Goal: Transaction & Acquisition: Purchase product/service

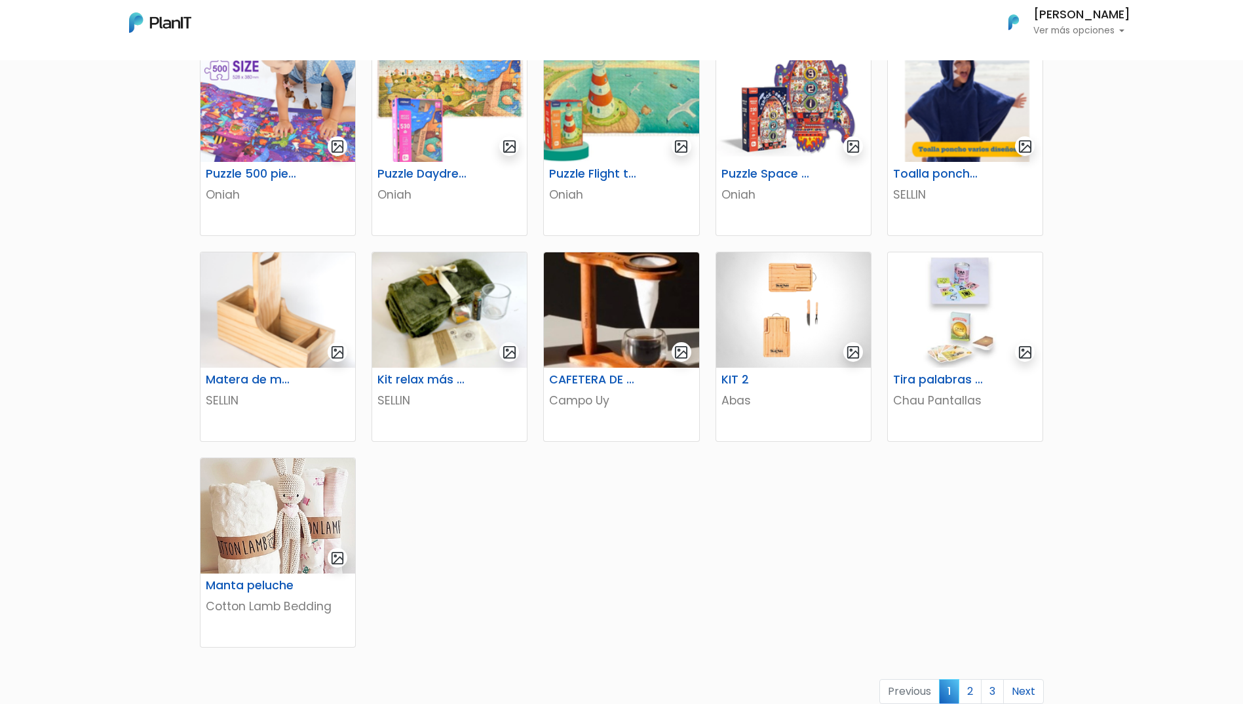
scroll to position [470, 0]
click at [971, 689] on link "2" at bounding box center [969, 690] width 23 height 25
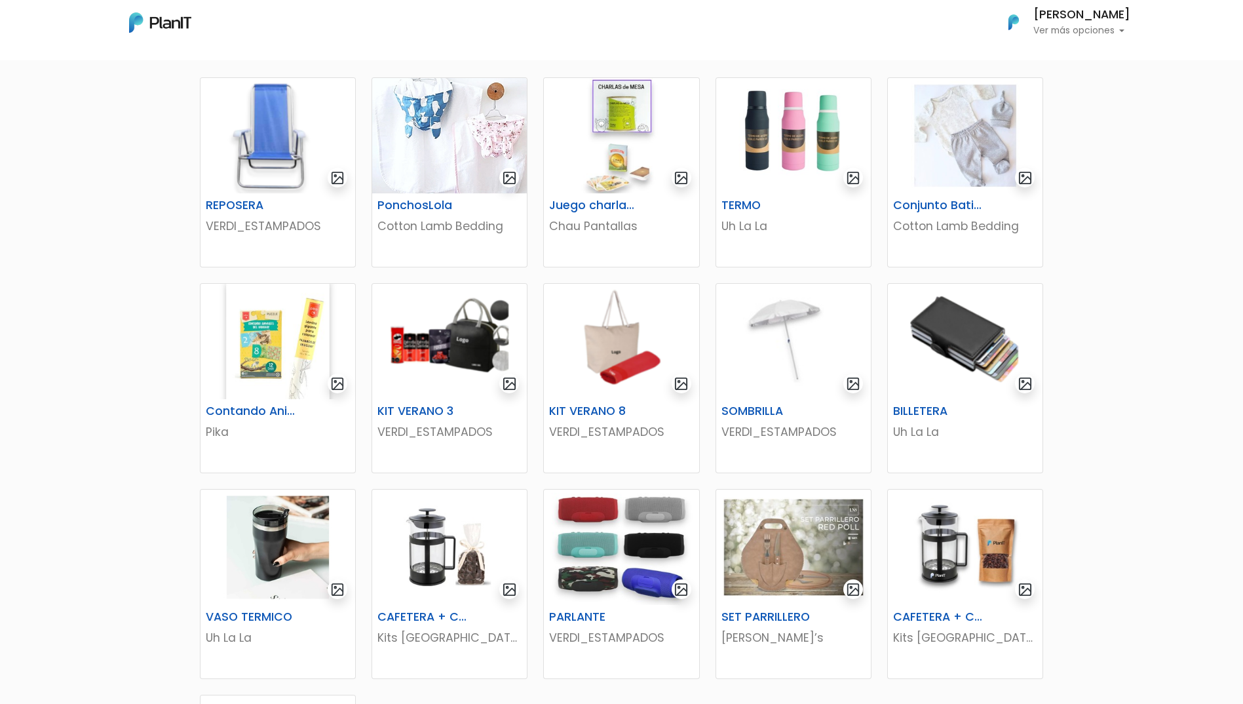
scroll to position [233, 0]
click at [973, 330] on img at bounding box center [965, 340] width 155 height 115
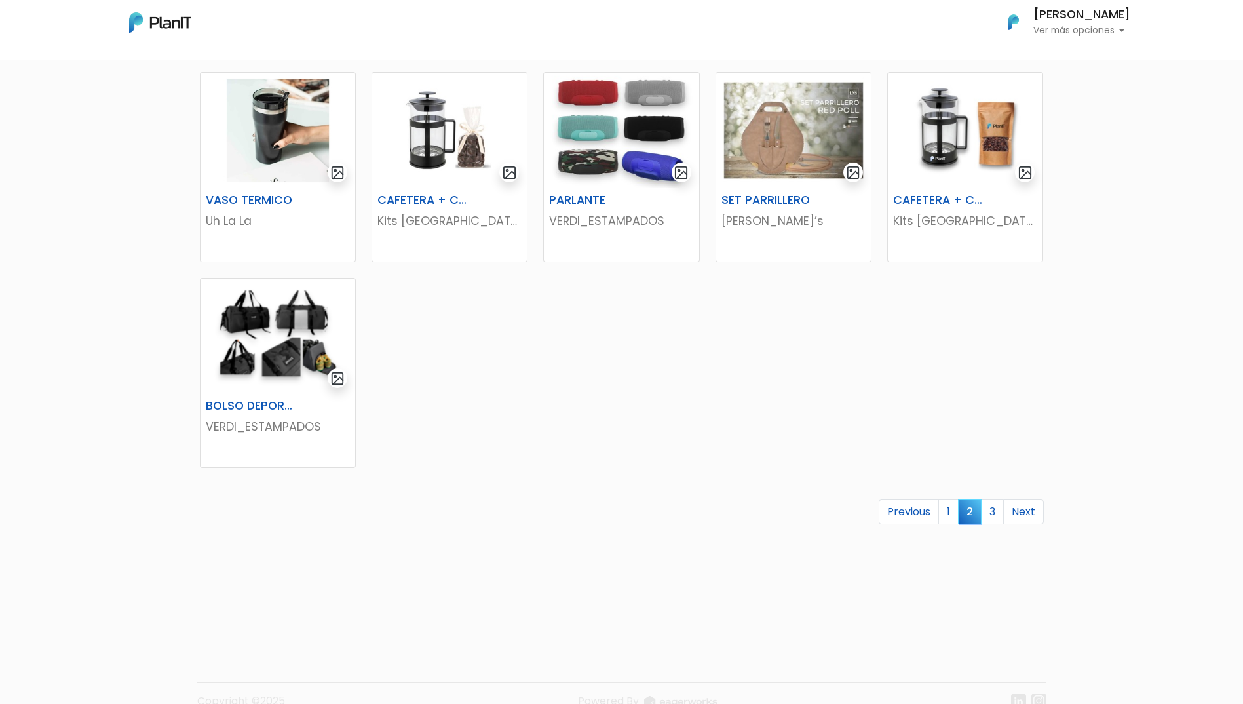
scroll to position [674, 0]
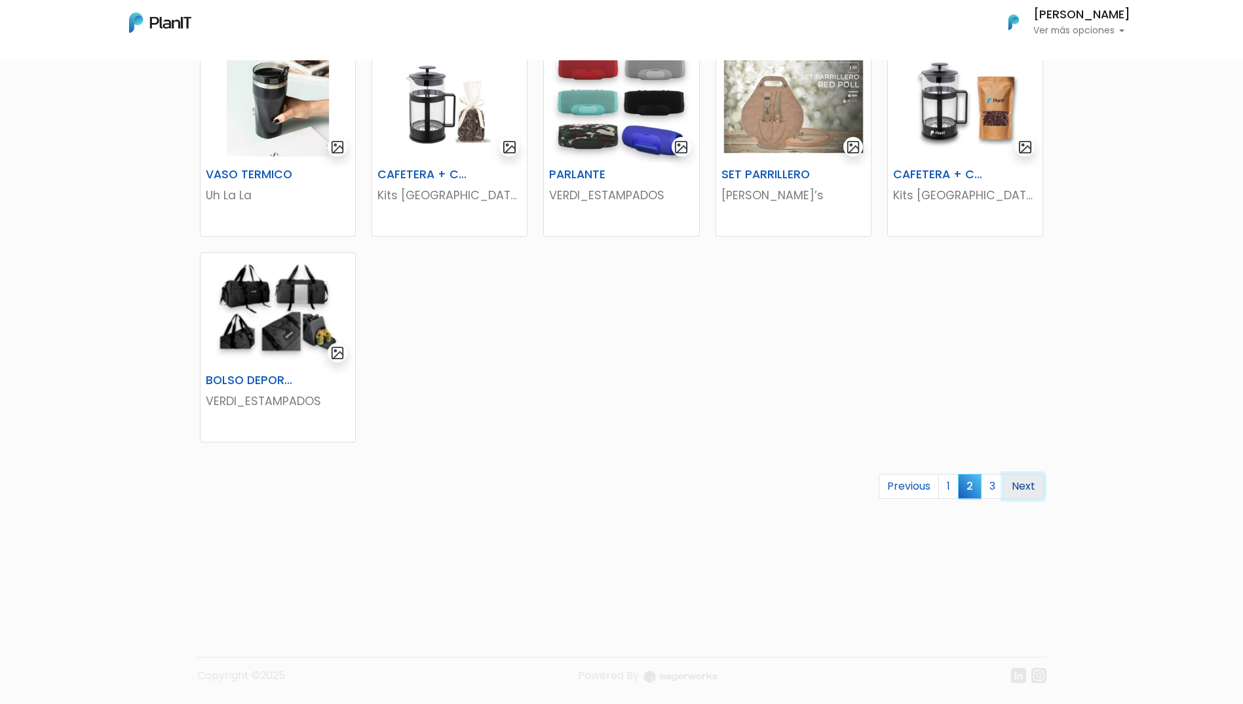
click at [1023, 487] on link "Next" at bounding box center [1023, 486] width 41 height 25
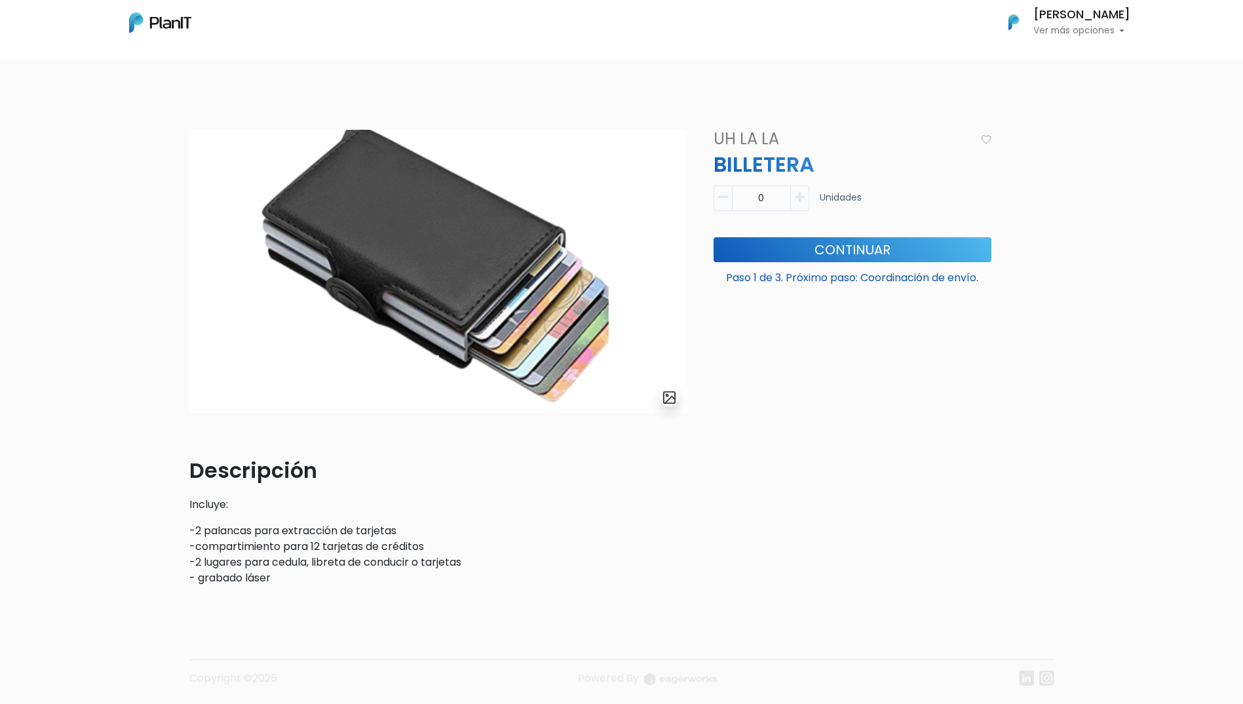
click at [796, 193] on icon "button" at bounding box center [800, 197] width 10 height 12
type input "1"
click at [819, 251] on button "Continuar" at bounding box center [852, 249] width 278 height 25
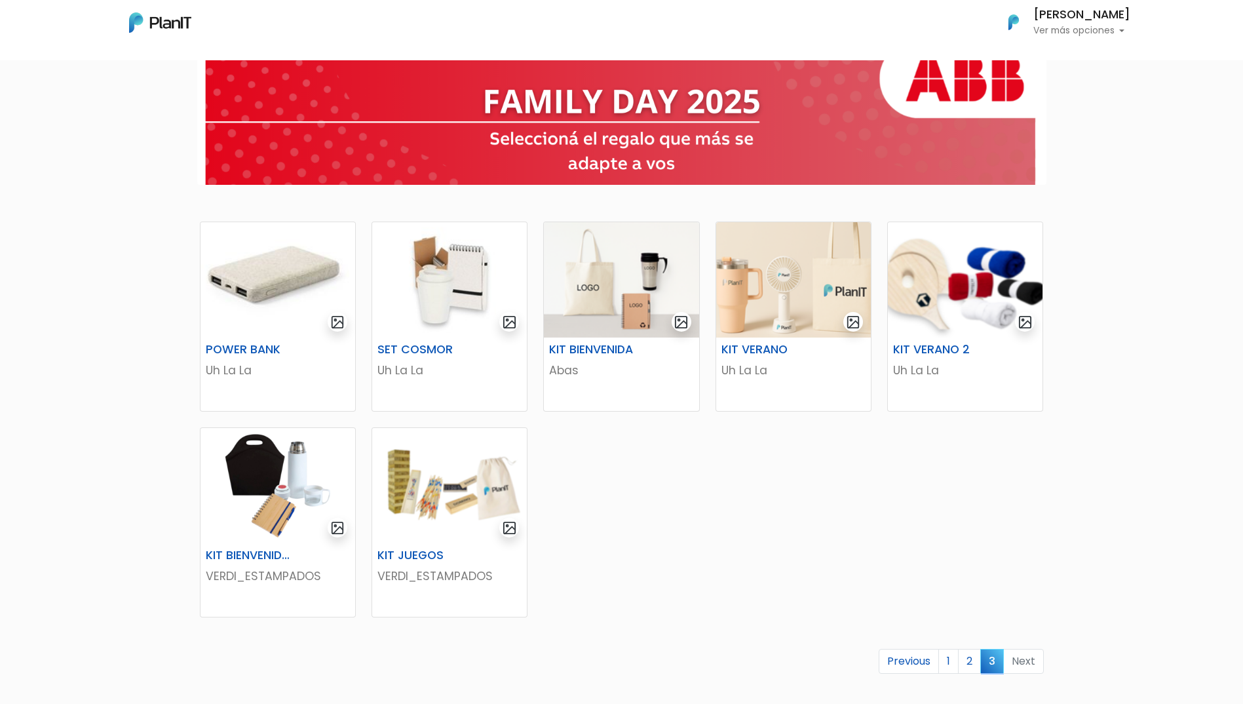
scroll to position [90, 0]
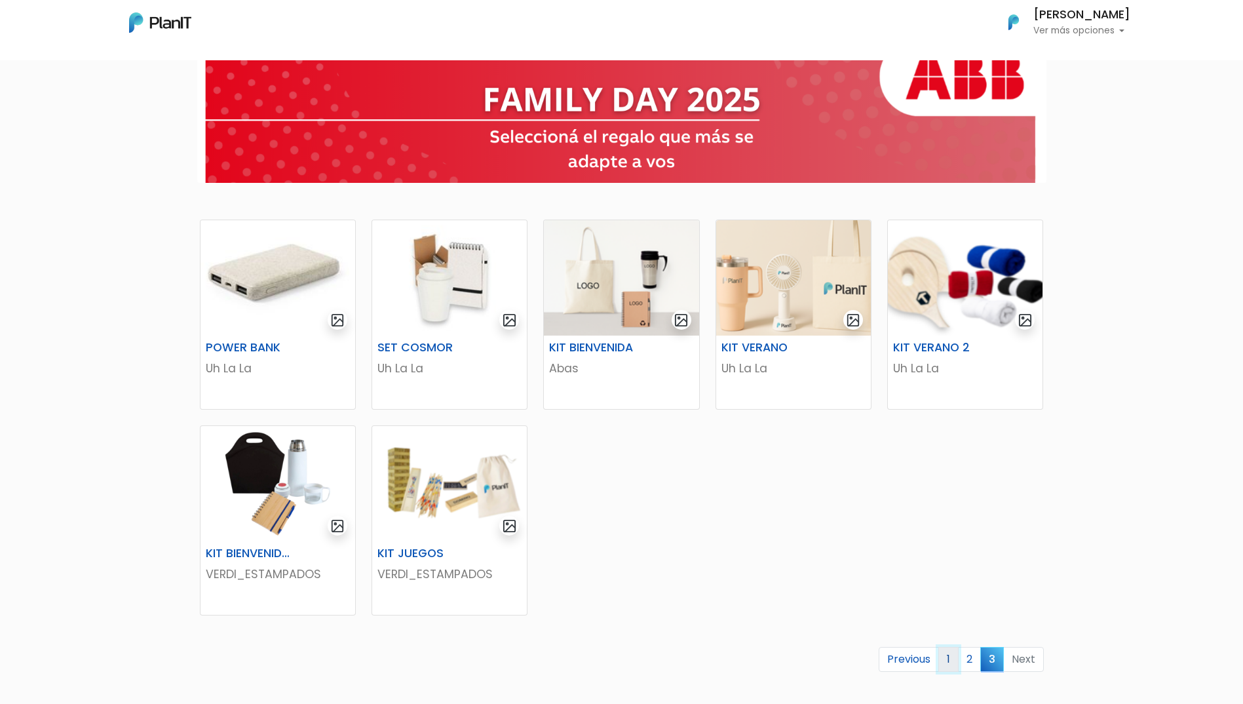
click at [952, 654] on link "1" at bounding box center [948, 659] width 20 height 25
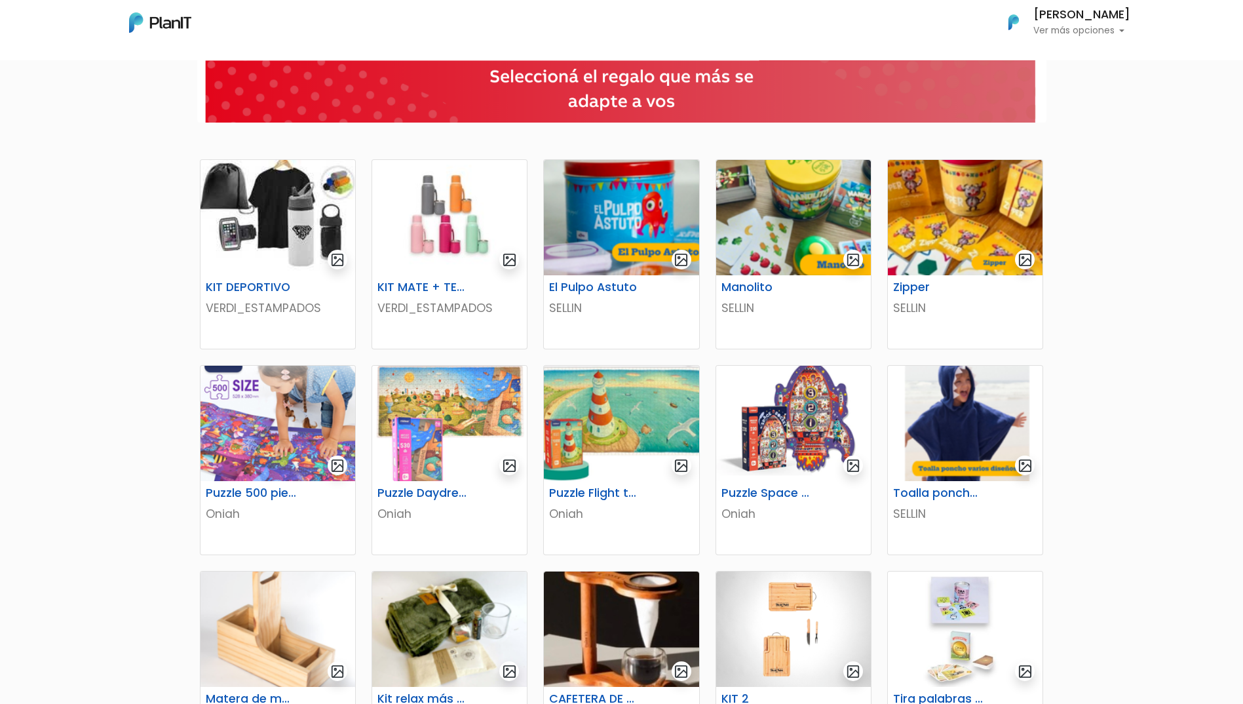
scroll to position [203, 0]
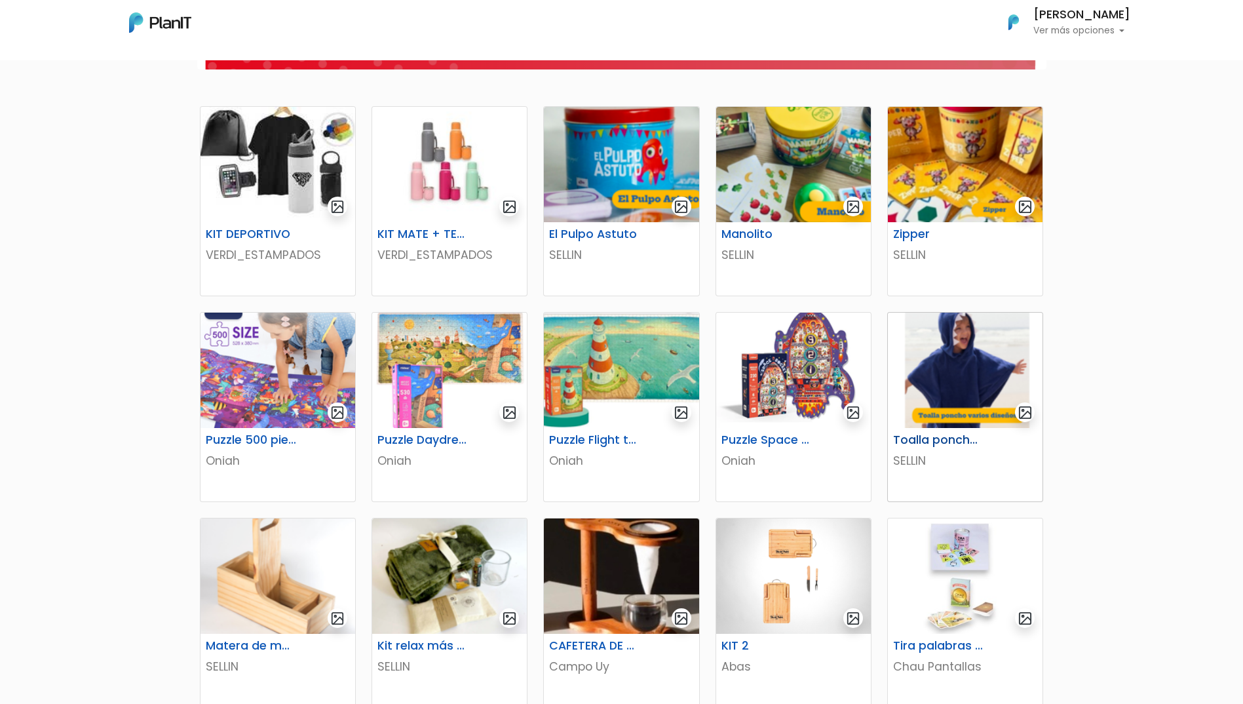
click at [967, 387] on img at bounding box center [965, 369] width 155 height 115
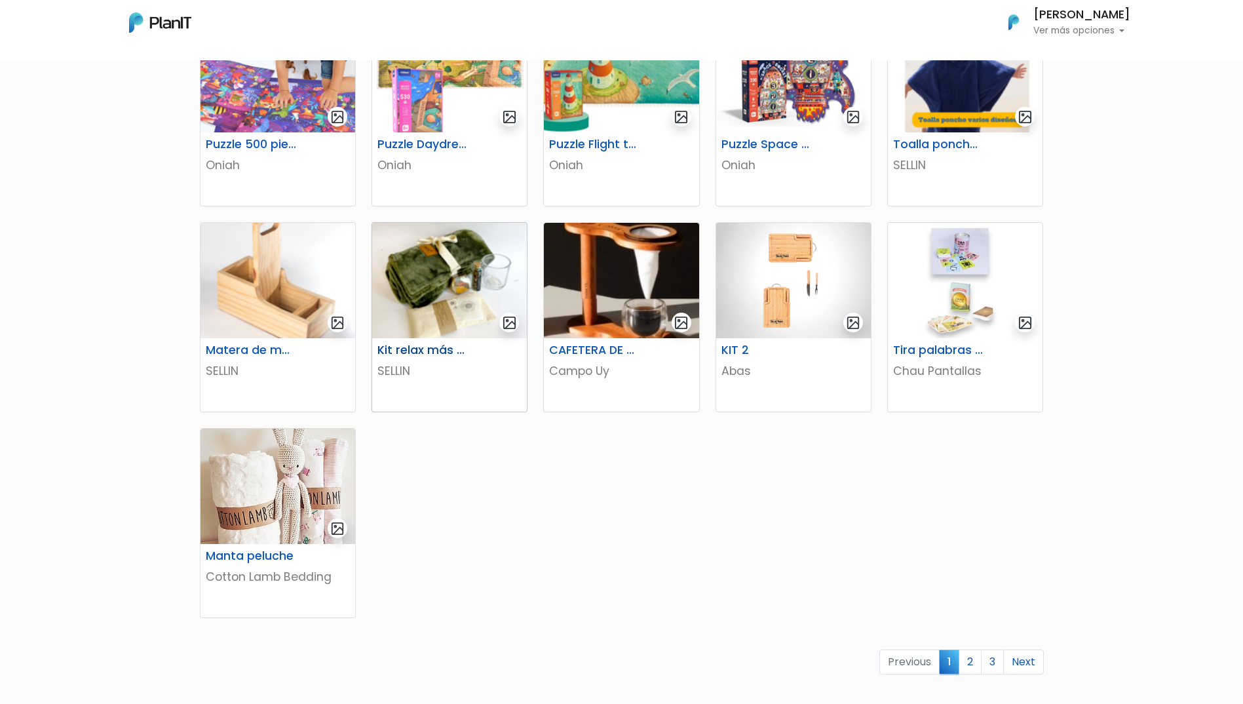
scroll to position [500, 0]
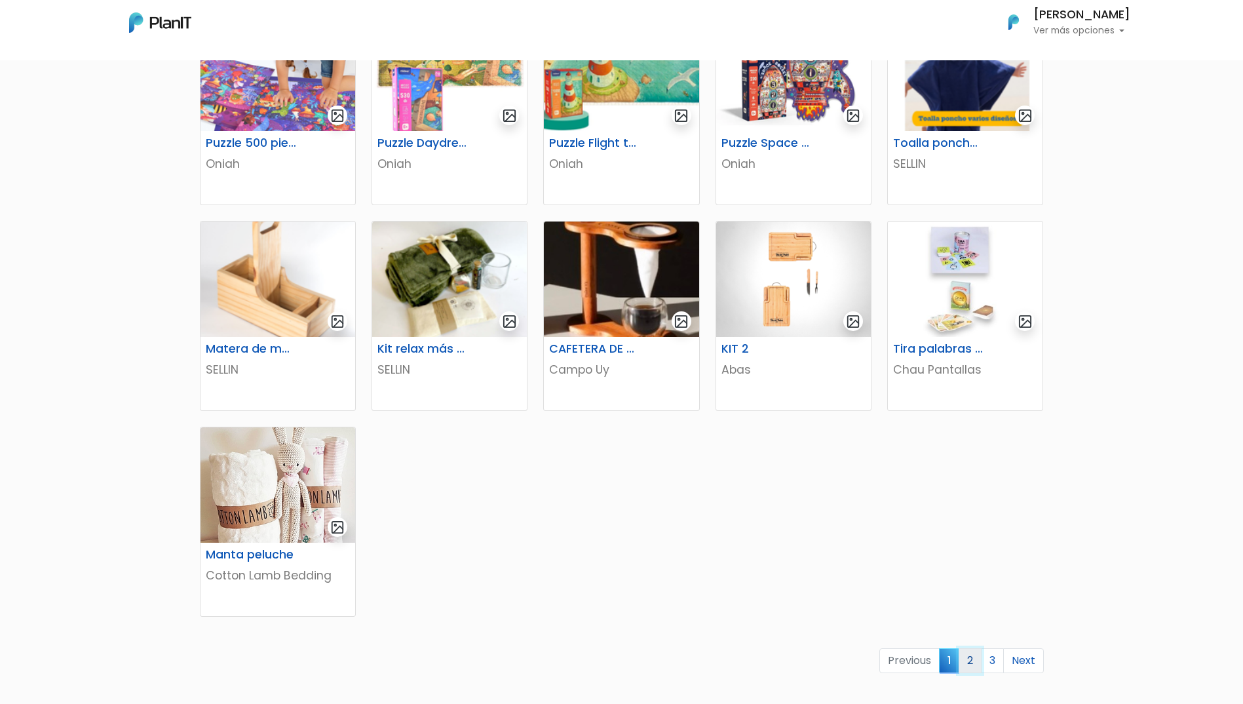
click at [973, 659] on link "2" at bounding box center [969, 660] width 23 height 25
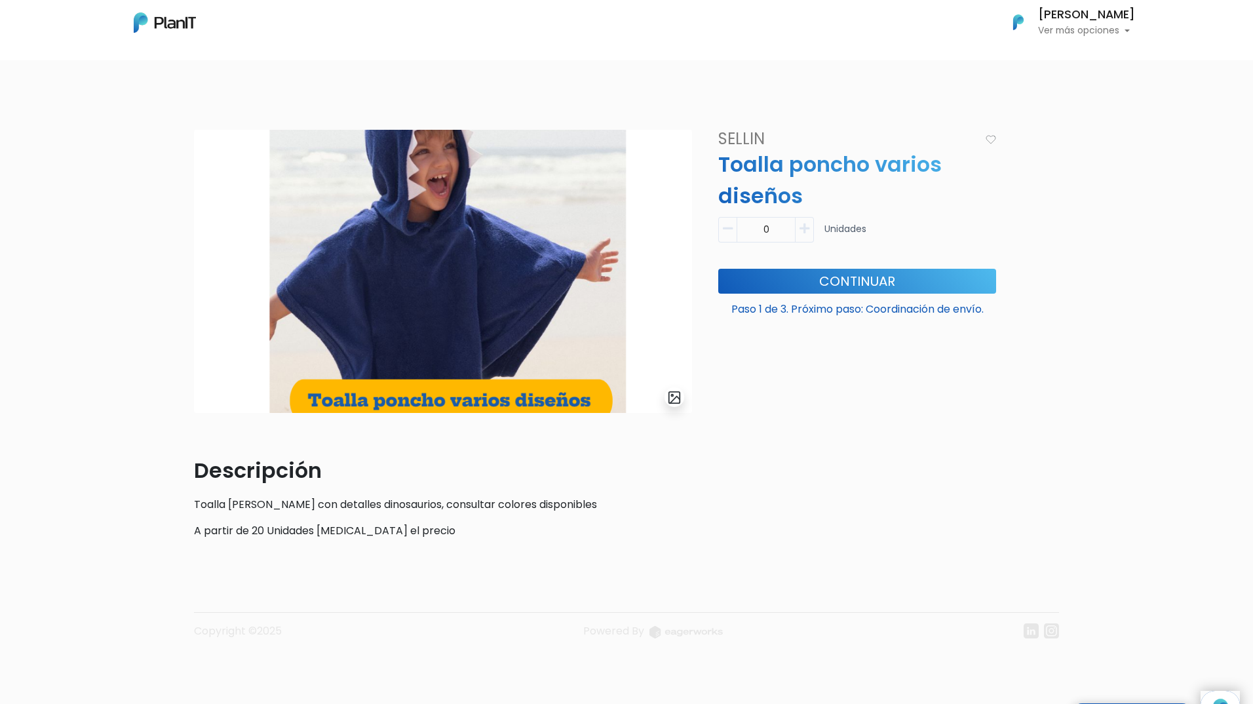
click at [115, 383] on div "slide 1 of 1 Descripción Toalla lisa con detalles dinosaurios, consultar colore…" at bounding box center [626, 394] width 1253 height 592
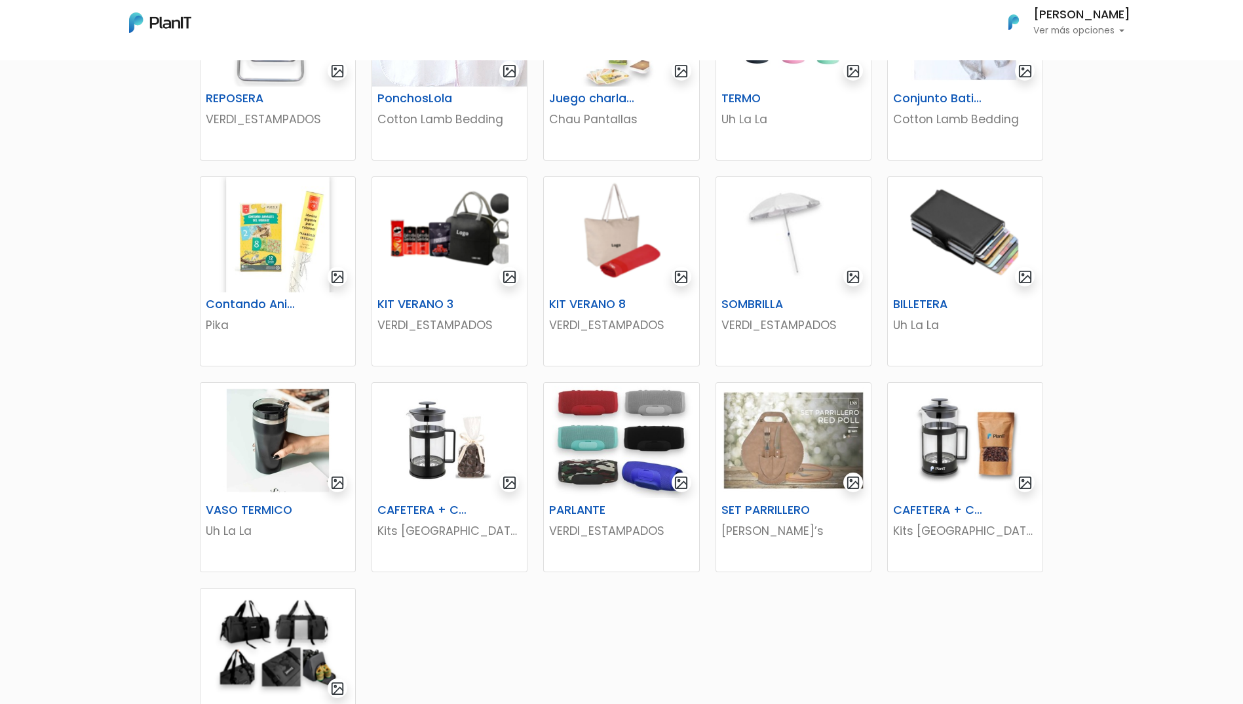
scroll to position [339, 0]
click at [459, 234] on img at bounding box center [449, 233] width 155 height 115
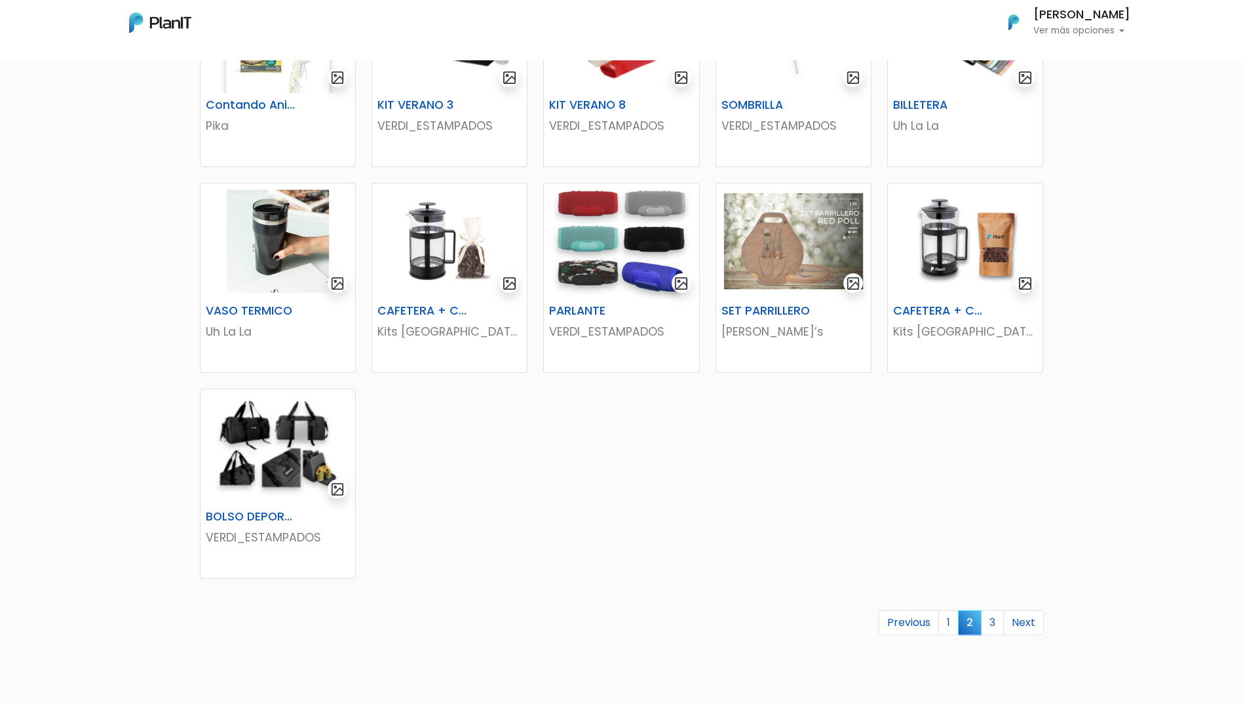
scroll to position [544, 0]
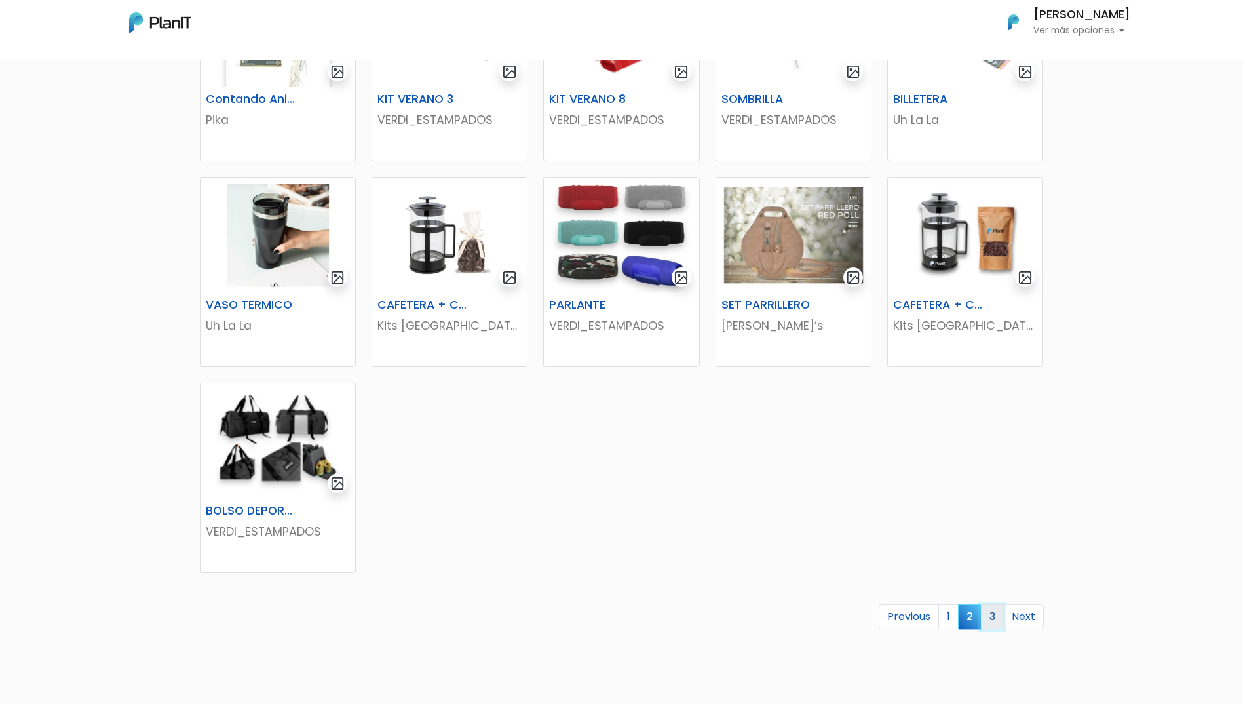
click at [992, 618] on link "3" at bounding box center [992, 616] width 23 height 25
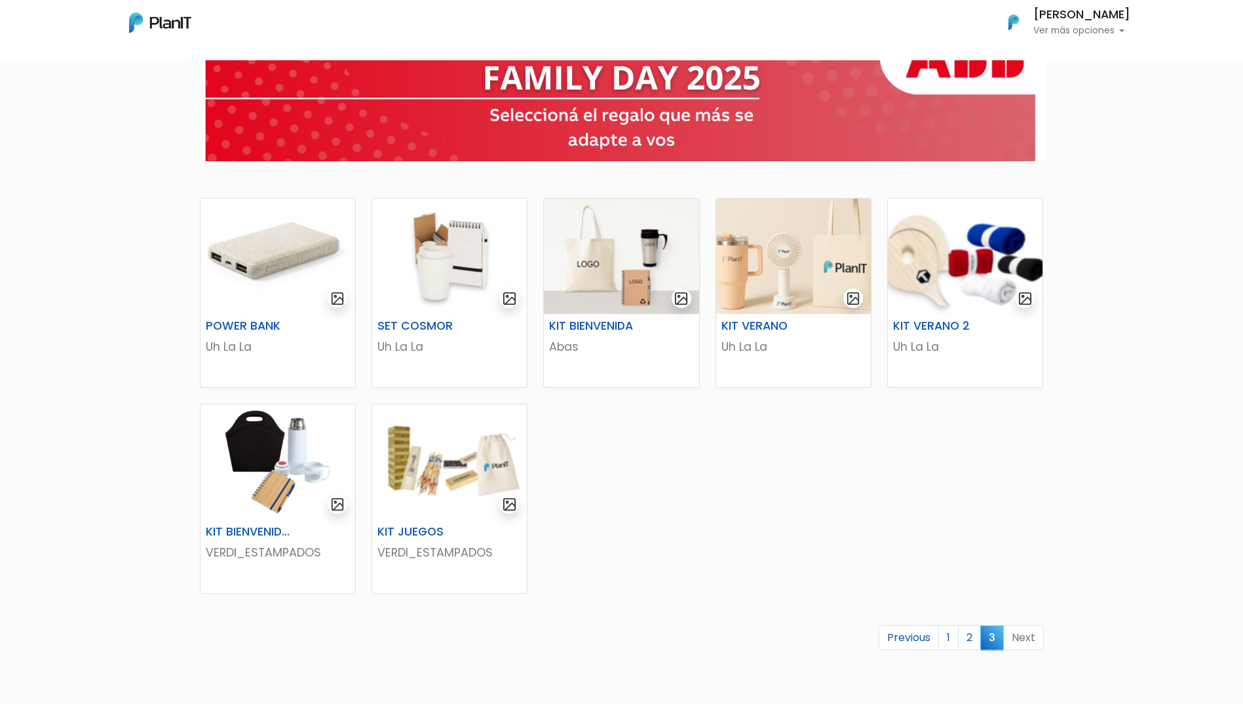
scroll to position [112, 0]
